Goal: Information Seeking & Learning: Learn about a topic

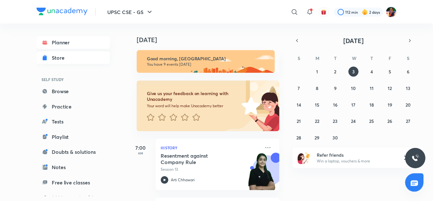
scroll to position [85, 0]
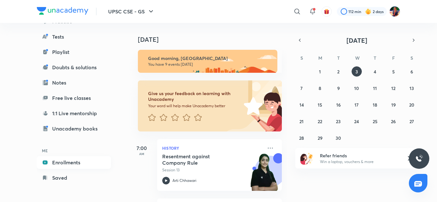
click at [66, 164] on link "Enrollments" at bounding box center [74, 162] width 74 height 13
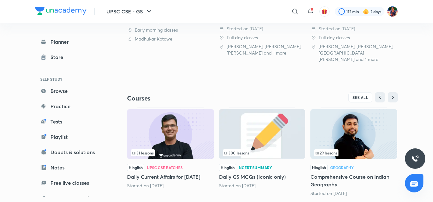
scroll to position [245, 0]
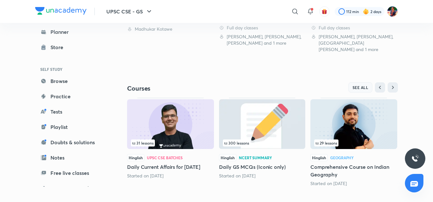
click at [355, 85] on span "SEE ALL" at bounding box center [361, 87] width 16 height 4
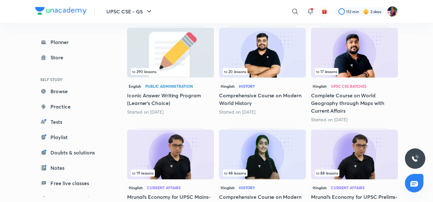
scroll to position [188, 0]
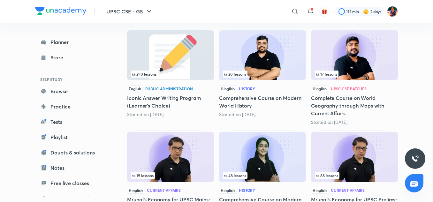
click at [277, 61] on img at bounding box center [262, 55] width 87 height 50
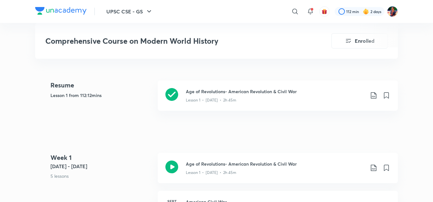
scroll to position [248, 0]
click at [166, 96] on icon at bounding box center [172, 95] width 13 height 13
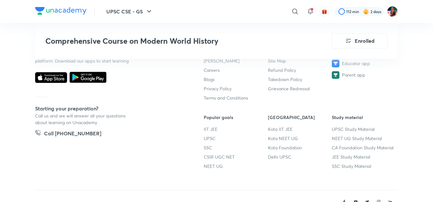
scroll to position [1457, 0]
